Goal: Transaction & Acquisition: Subscribe to service/newsletter

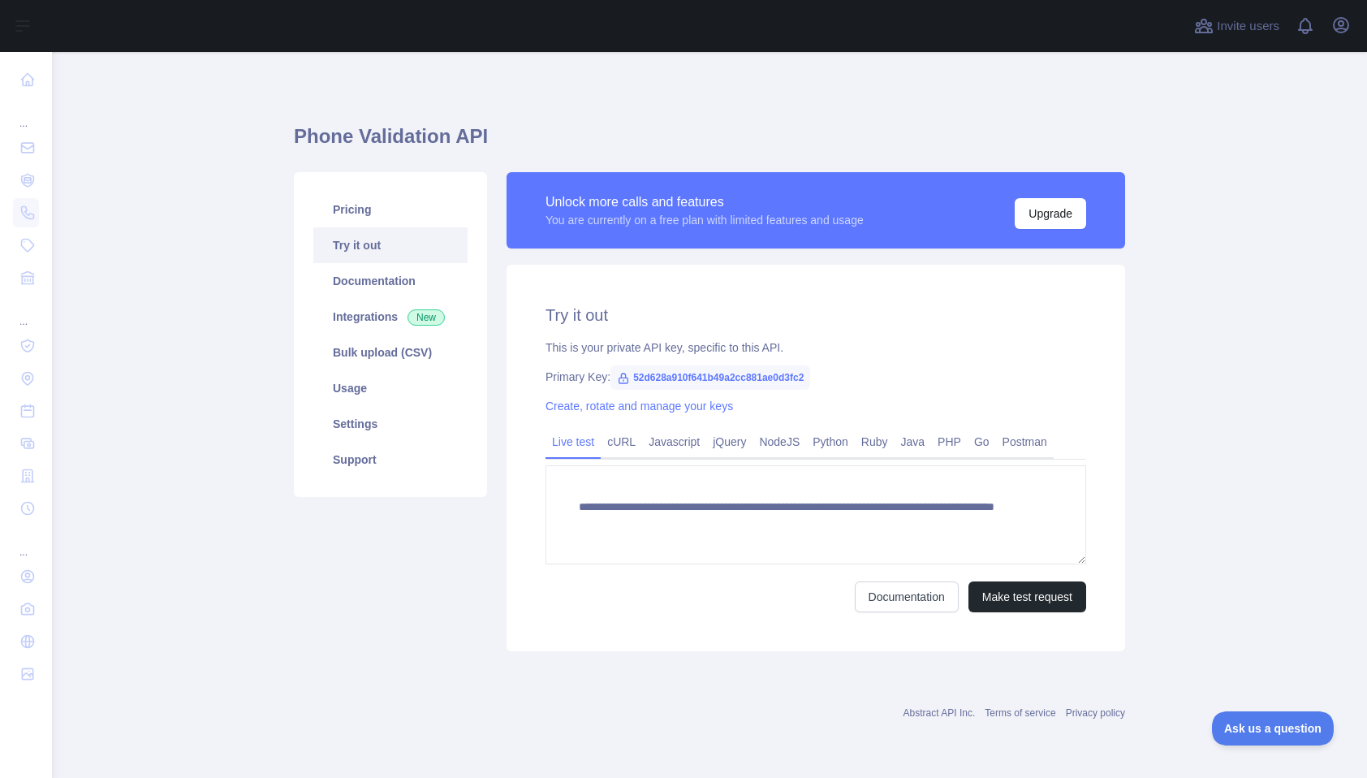
click at [361, 235] on link "Try it out" at bounding box center [390, 245] width 154 height 36
click at [361, 213] on link "Pricing" at bounding box center [390, 210] width 154 height 36
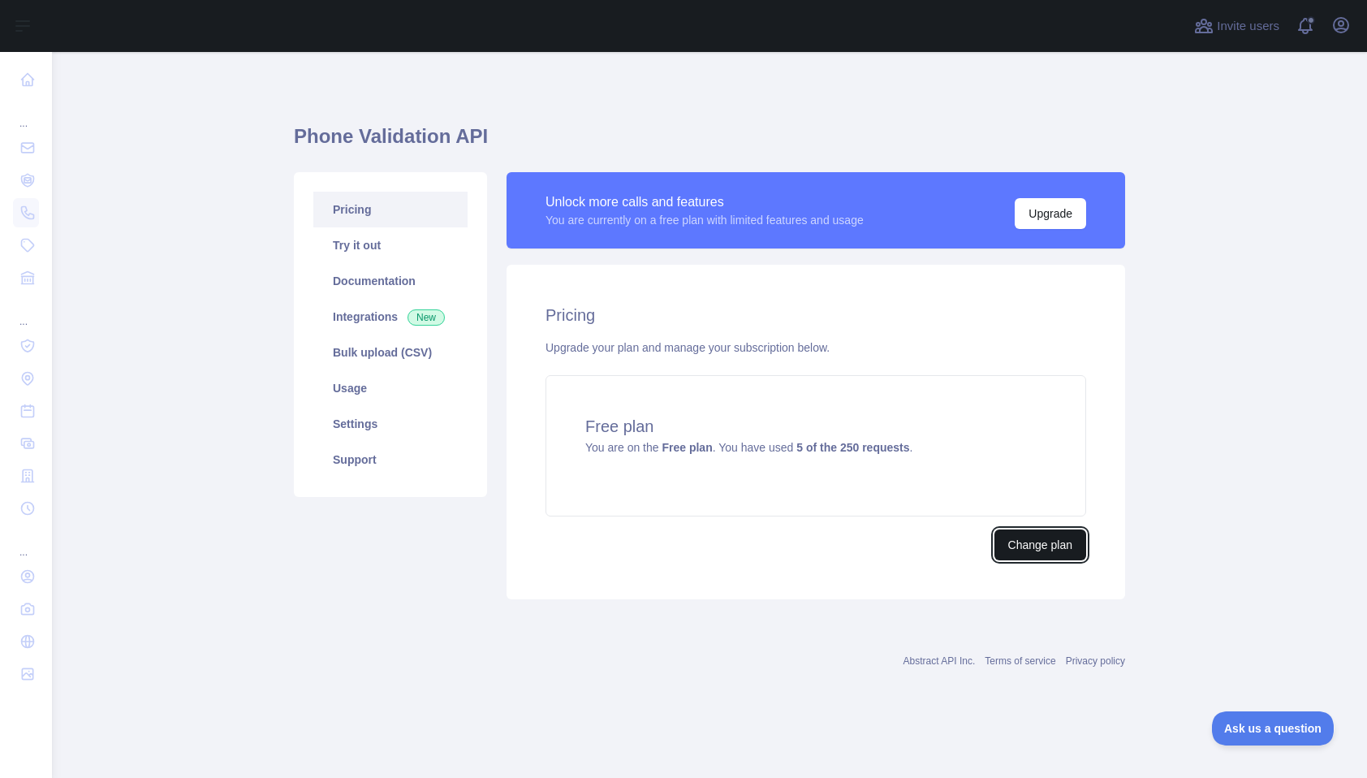
click at [1026, 545] on button "Change plan" at bounding box center [1040, 544] width 92 height 31
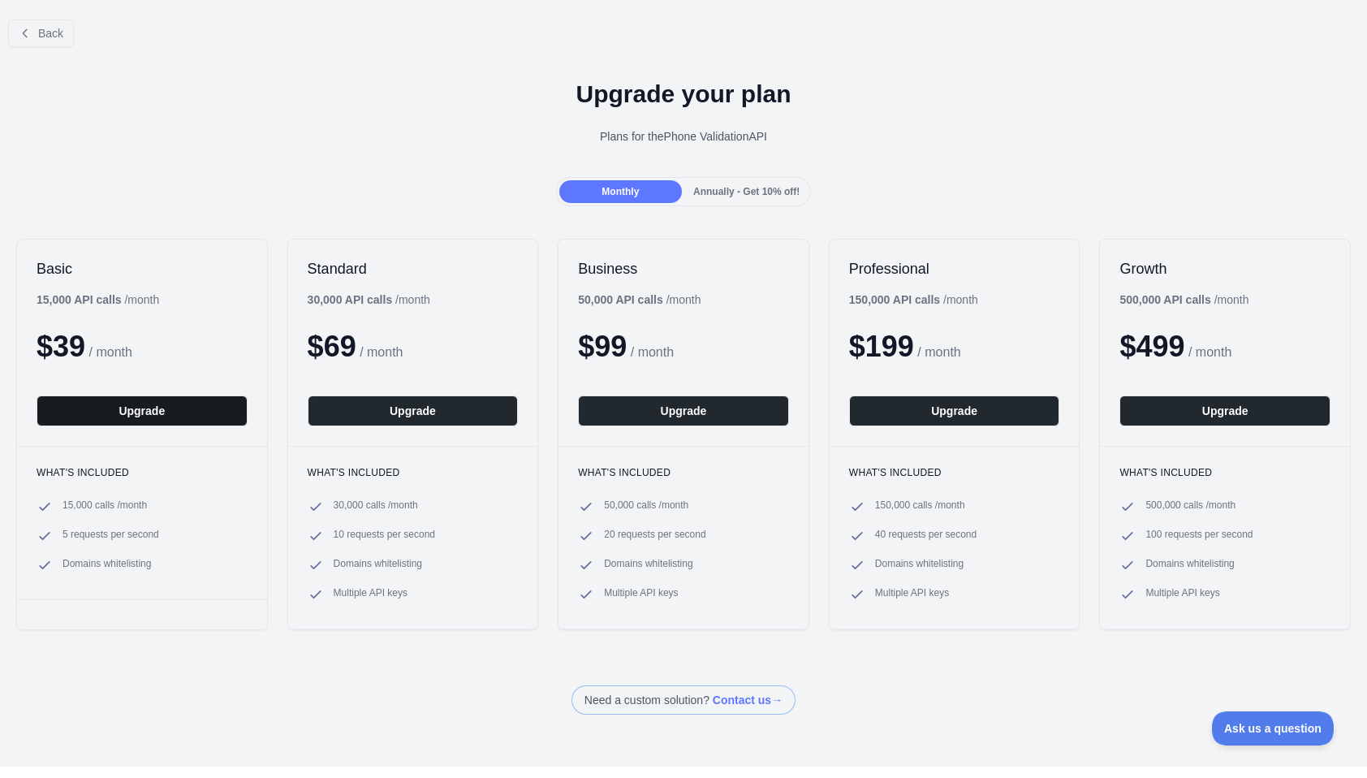
click at [218, 416] on button "Upgrade" at bounding box center [142, 410] width 211 height 31
